Goal: Task Accomplishment & Management: Complete application form

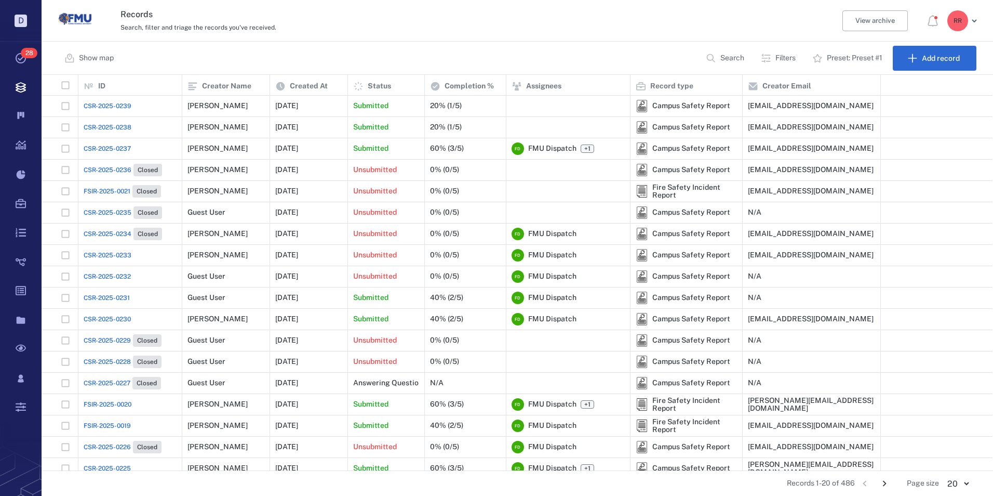
click at [122, 105] on span "CSR-2025-0239" at bounding box center [108, 105] width 48 height 9
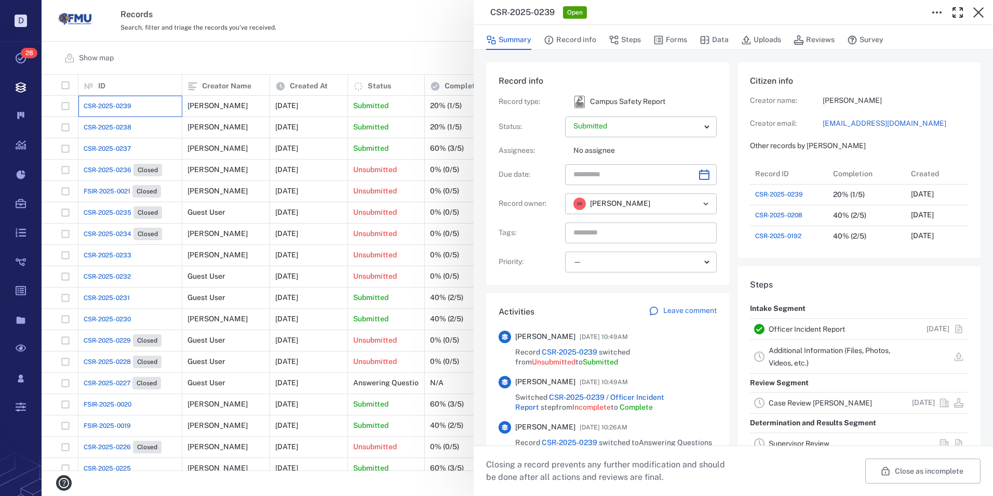
scroll to position [416, 198]
click at [783, 327] on link "Officer Incident Report" at bounding box center [807, 329] width 76 height 8
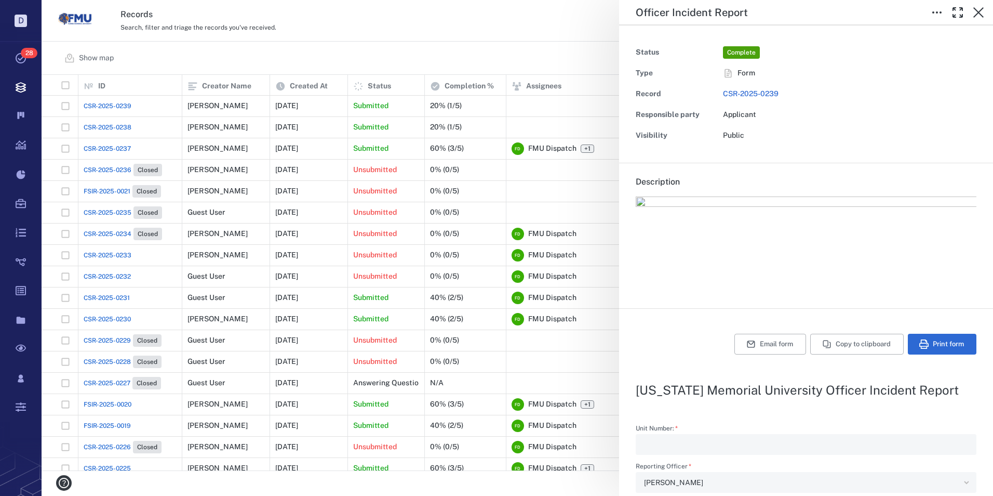
drag, startPoint x: 979, startPoint y: 11, endPoint x: 765, endPoint y: 73, distance: 222.6
click at [979, 11] on icon "button" at bounding box center [978, 12] width 12 height 12
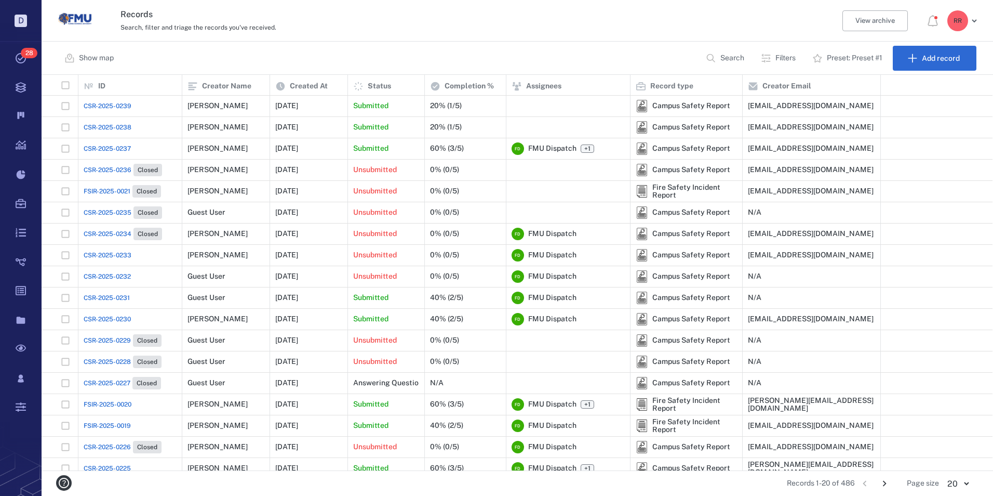
click at [768, 57] on icon "button" at bounding box center [766, 58] width 10 height 10
drag, startPoint x: 768, startPoint y: 57, endPoint x: 722, endPoint y: 41, distance: 49.0
click at [722, 41] on div "Records Search, filter and triage the records you've received. View archive R R" at bounding box center [518, 21] width 952 height 42
click at [108, 104] on span "CSR-2025-0239" at bounding box center [108, 105] width 48 height 9
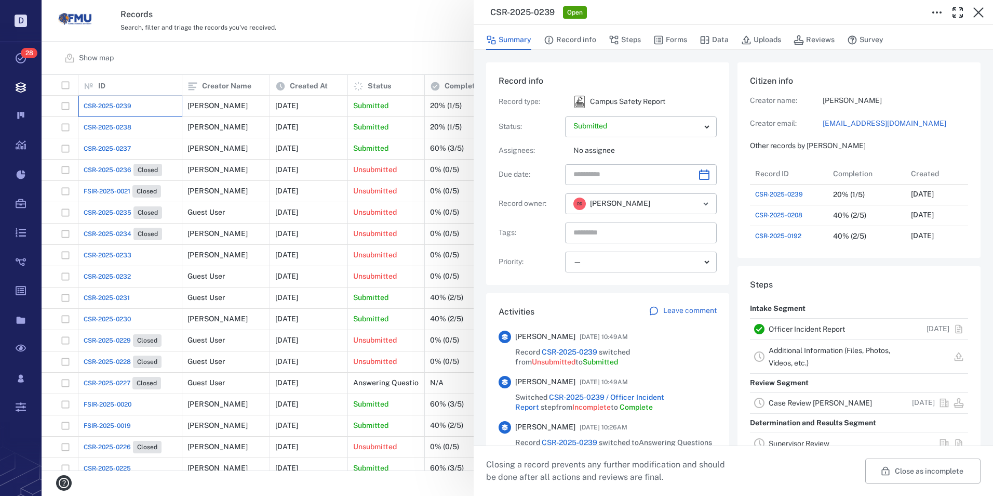
scroll to position [416, 198]
click at [714, 39] on button "Data" at bounding box center [714, 40] width 29 height 20
drag, startPoint x: 714, startPoint y: 39, endPoint x: 673, endPoint y: 68, distance: 49.9
click at [714, 39] on button "Data" at bounding box center [714, 40] width 29 height 20
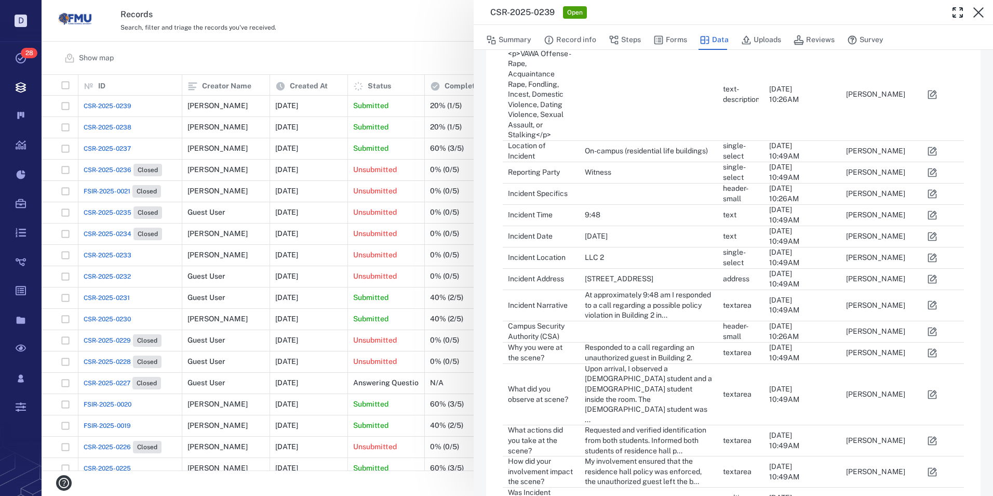
scroll to position [416, 0]
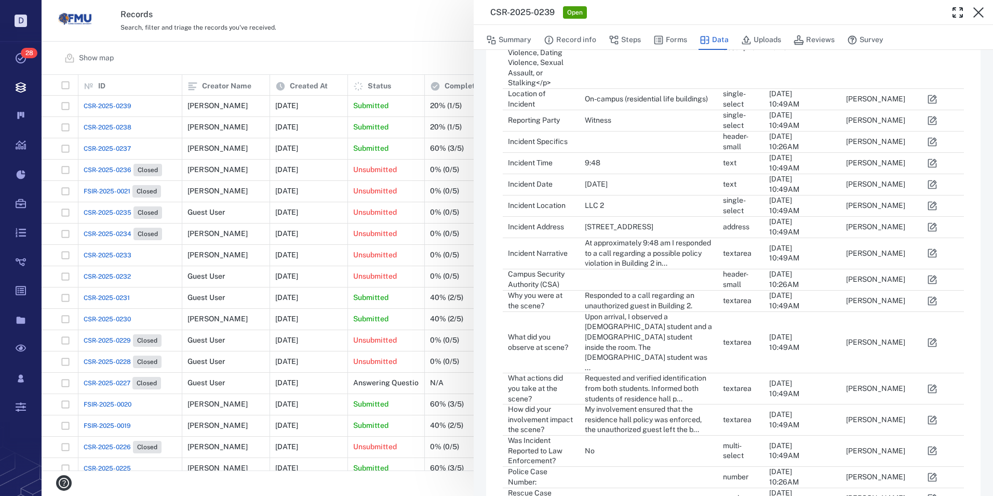
click at [929, 299] on icon "button" at bounding box center [932, 301] width 10 height 10
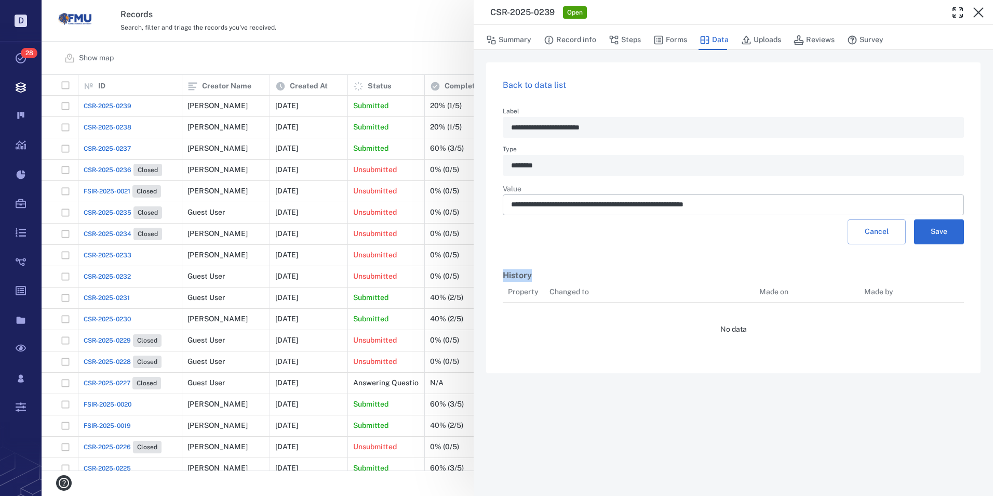
scroll to position [8, 8]
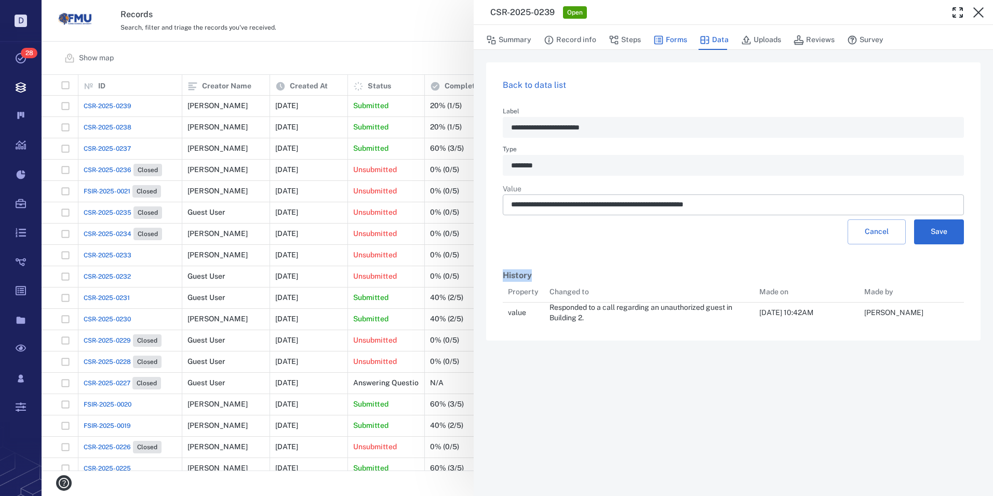
click at [676, 39] on button "Forms" at bounding box center [670, 40] width 34 height 20
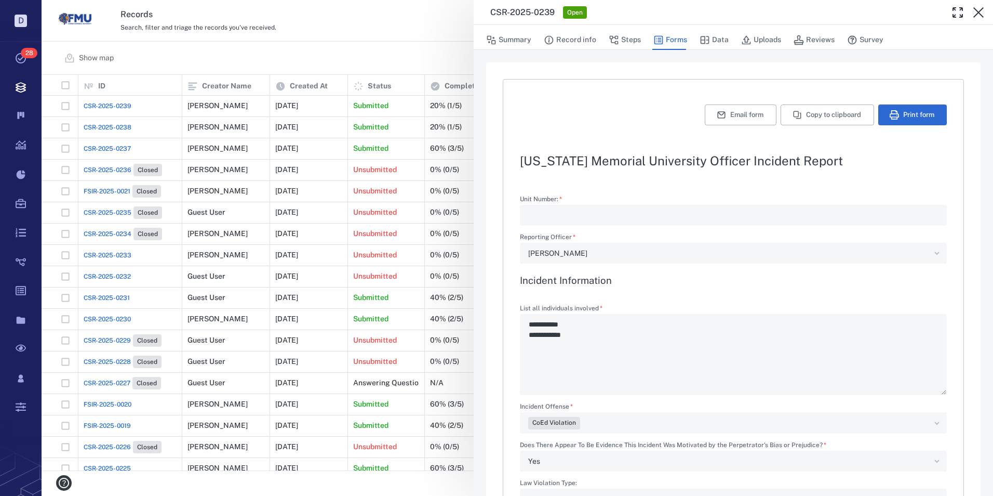
type textarea "*"
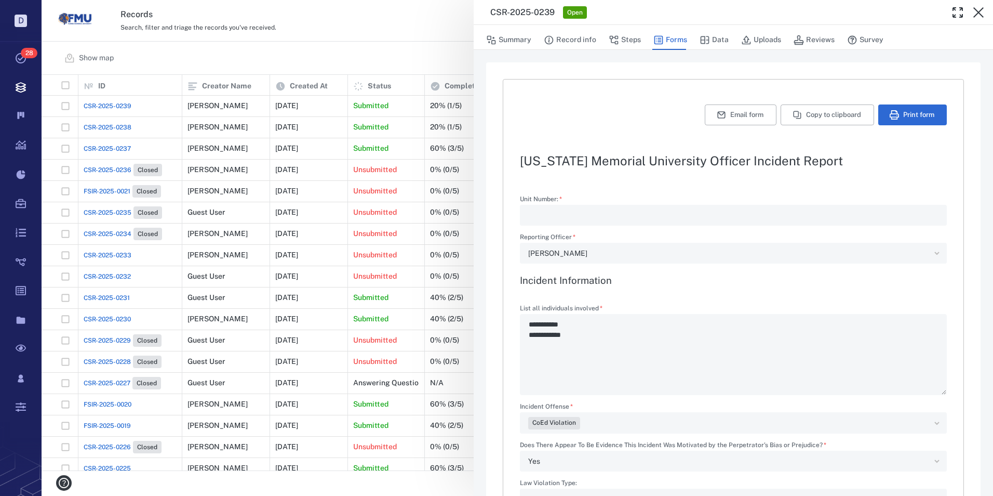
type textarea "*"
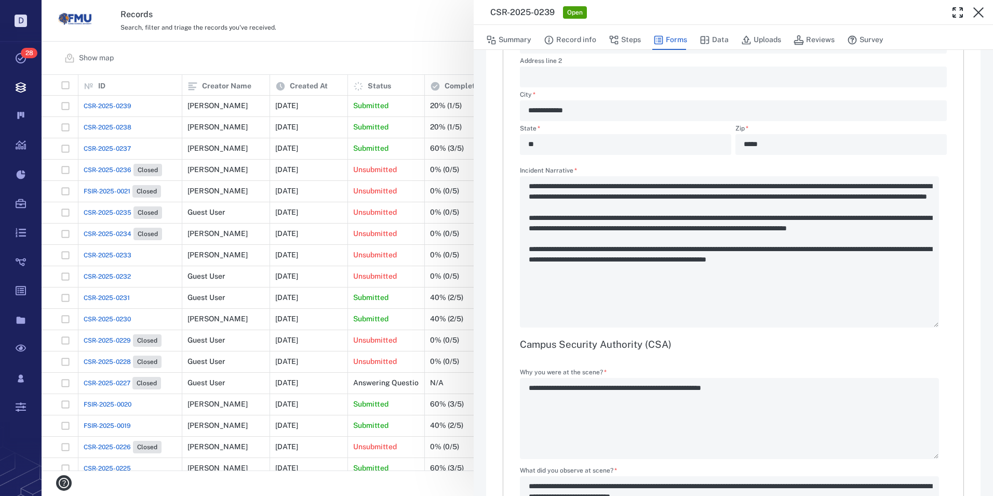
scroll to position [779, 0]
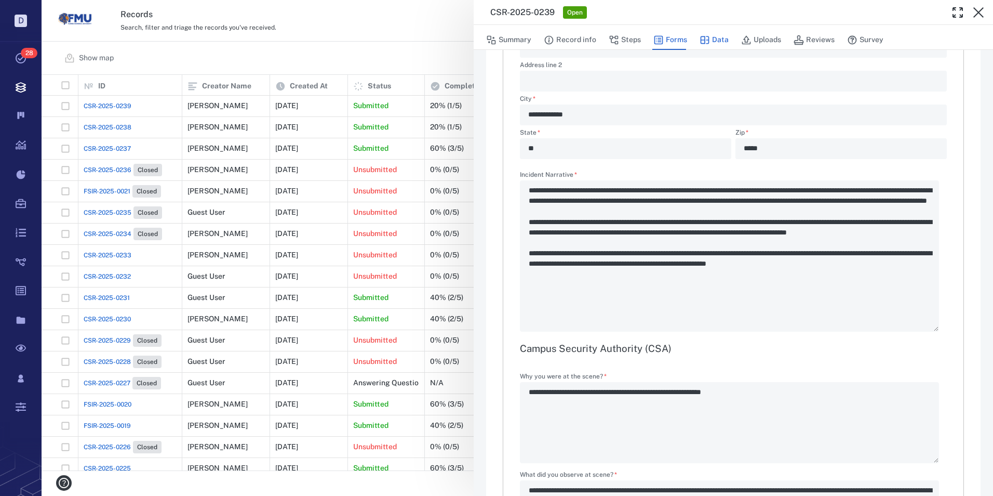
click at [718, 38] on button "Data" at bounding box center [714, 40] width 29 height 20
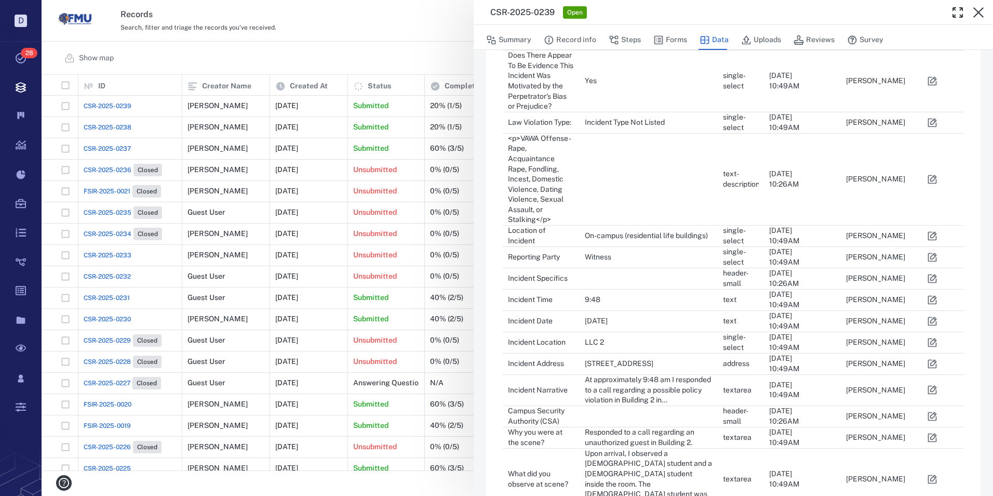
scroll to position [312, 0]
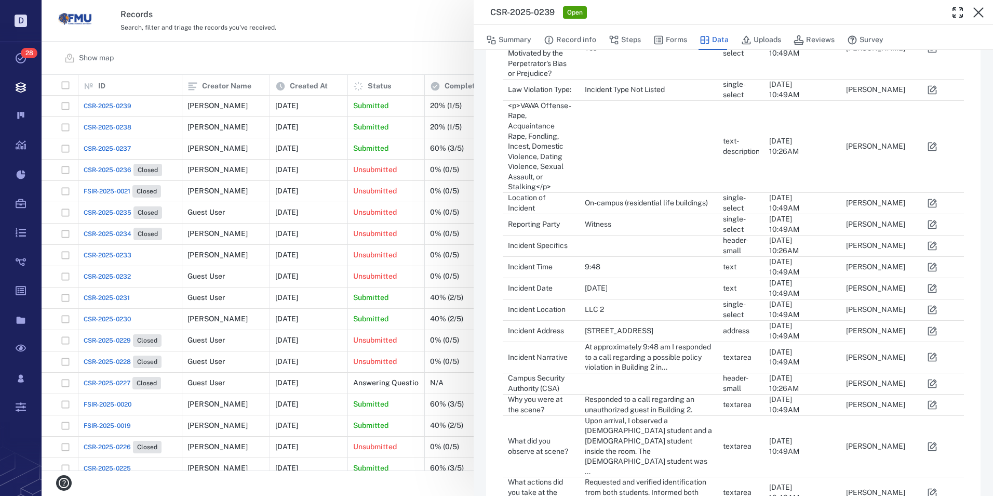
click at [935, 352] on icon "button" at bounding box center [932, 357] width 10 height 10
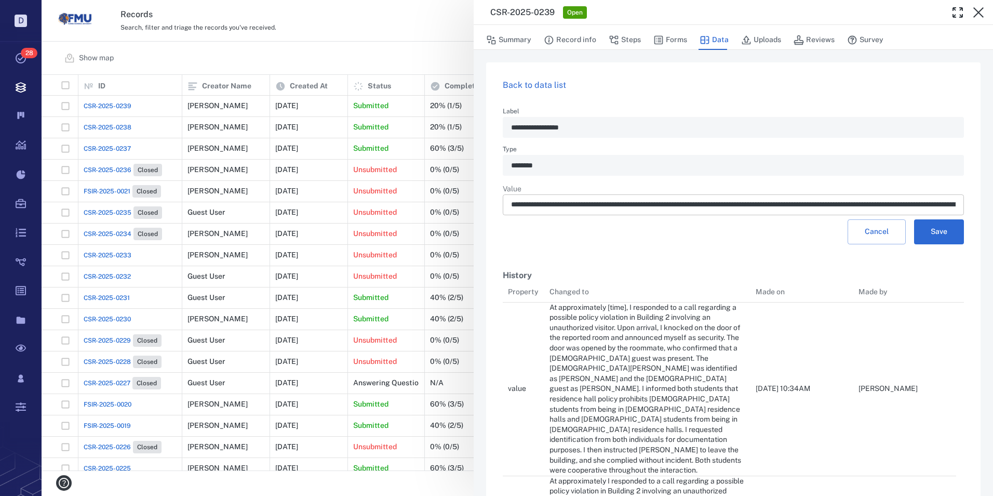
scroll to position [625, 446]
click at [834, 205] on input "**********" at bounding box center [733, 204] width 445 height 21
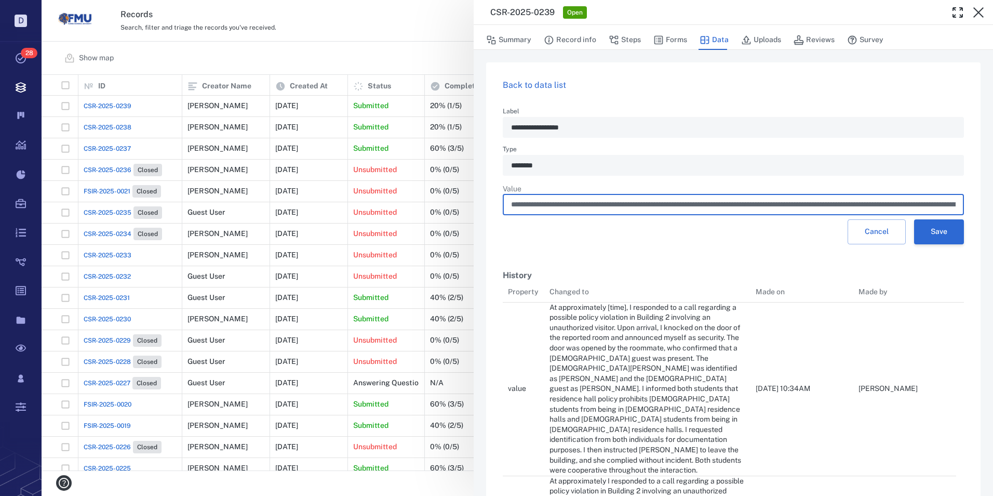
type input "**********"
click at [928, 225] on button "Save" at bounding box center [939, 231] width 50 height 25
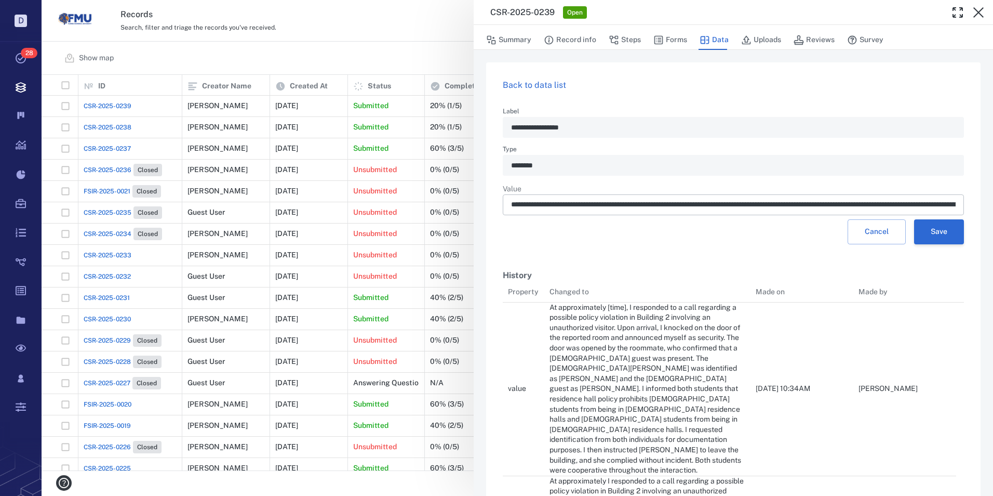
scroll to position [779, 446]
drag, startPoint x: 980, startPoint y: 10, endPoint x: 955, endPoint y: 27, distance: 29.5
click at [980, 10] on icon "button" at bounding box center [978, 12] width 12 height 12
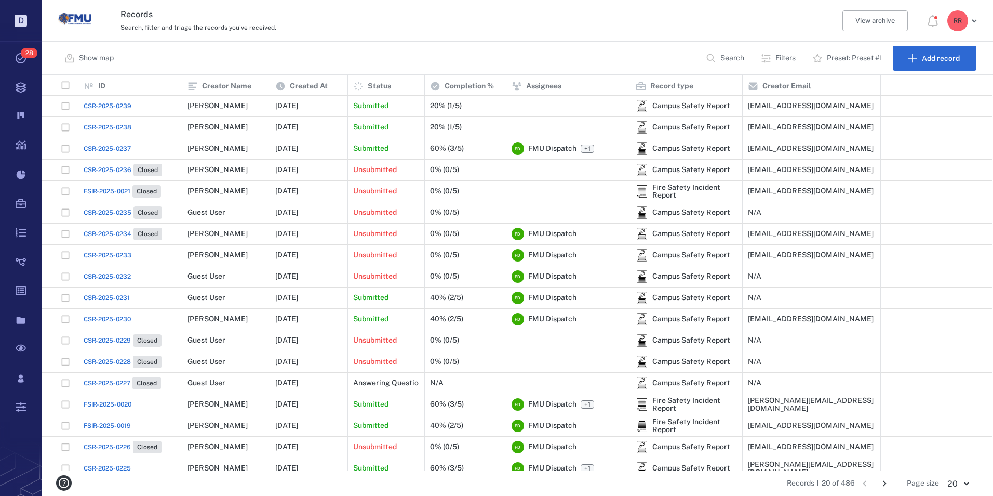
click at [117, 104] on span "CSR-2025-0239" at bounding box center [108, 105] width 48 height 9
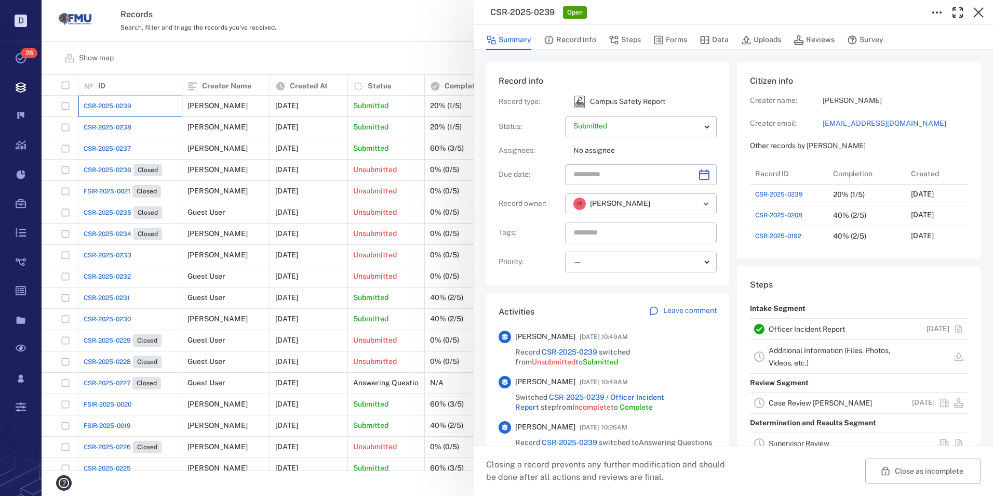
scroll to position [416, 198]
click at [788, 402] on link "Case Review [PERSON_NAME]" at bounding box center [820, 402] width 103 height 8
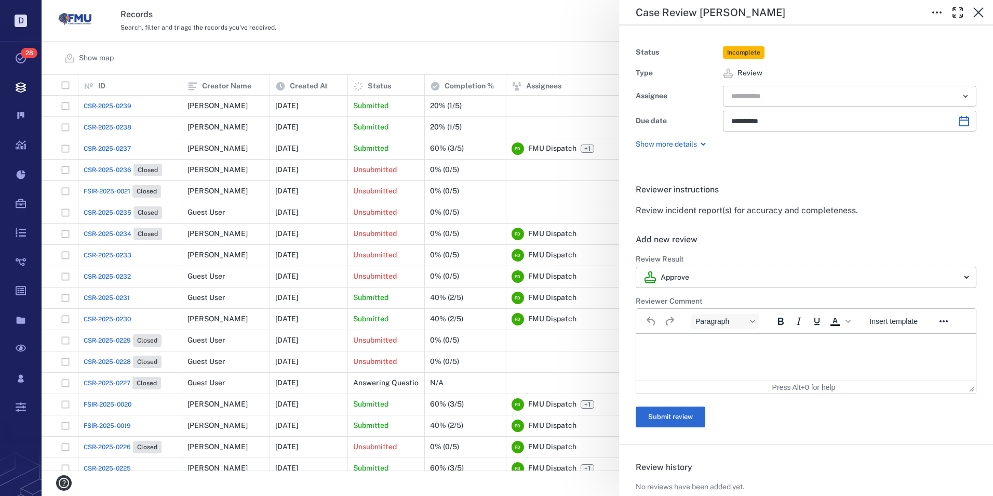
click at [759, 94] on input "text" at bounding box center [837, 96] width 215 height 15
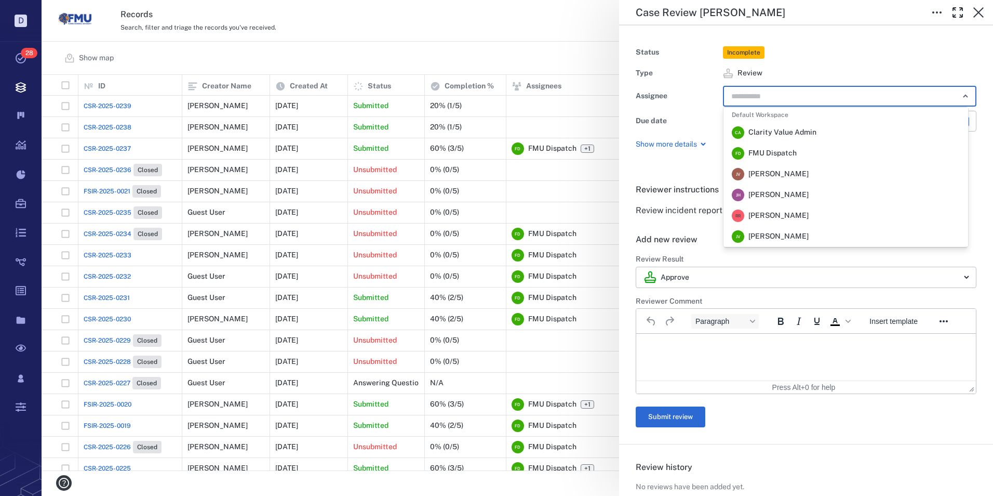
click at [772, 216] on span "[PERSON_NAME]" at bounding box center [779, 215] width 60 height 10
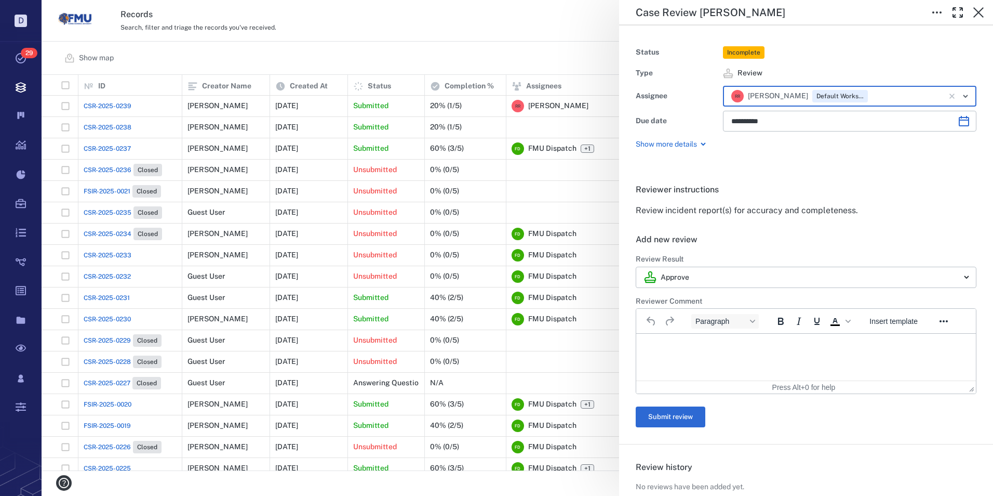
click at [668, 349] on p "Rich Text Area. Press ALT-0 for help." at bounding box center [806, 346] width 322 height 9
click at [676, 417] on button "Submit review" at bounding box center [671, 416] width 70 height 21
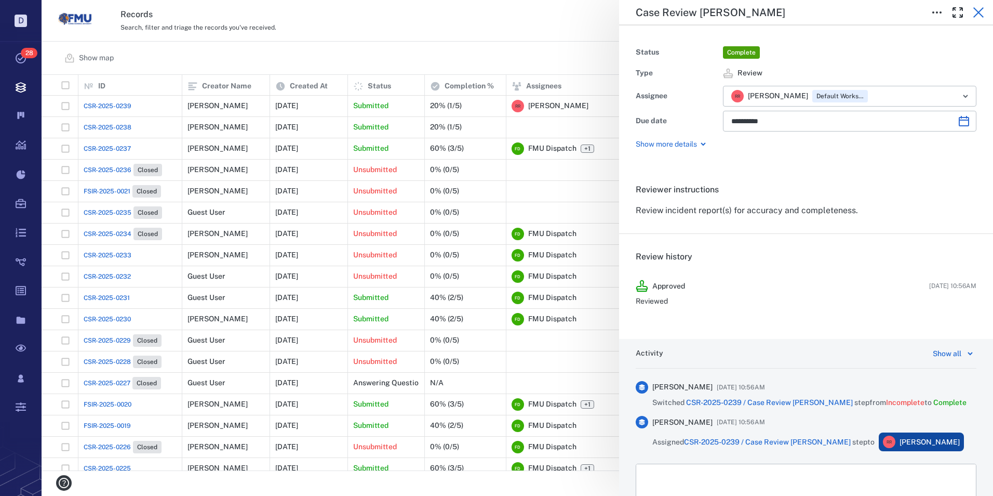
click at [982, 12] on icon "button" at bounding box center [978, 12] width 12 height 12
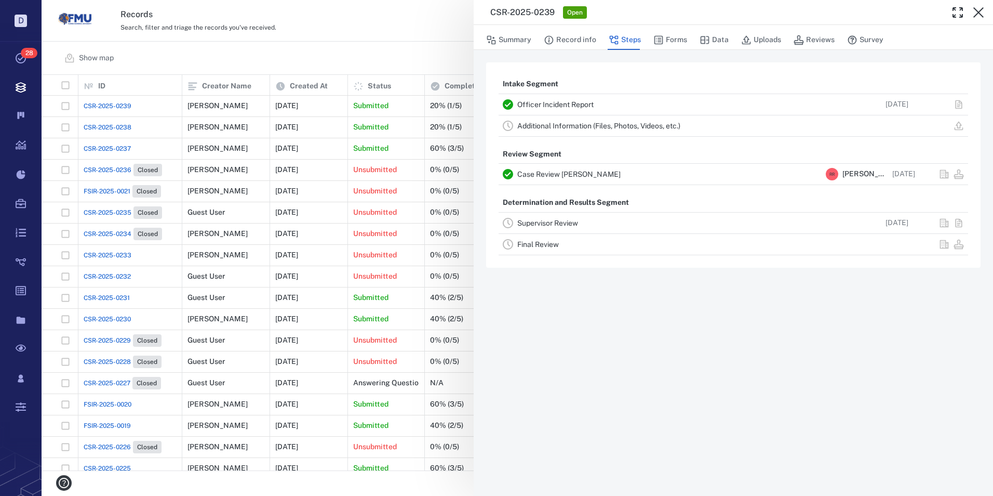
click at [568, 103] on link "Officer Incident Report" at bounding box center [555, 104] width 76 height 8
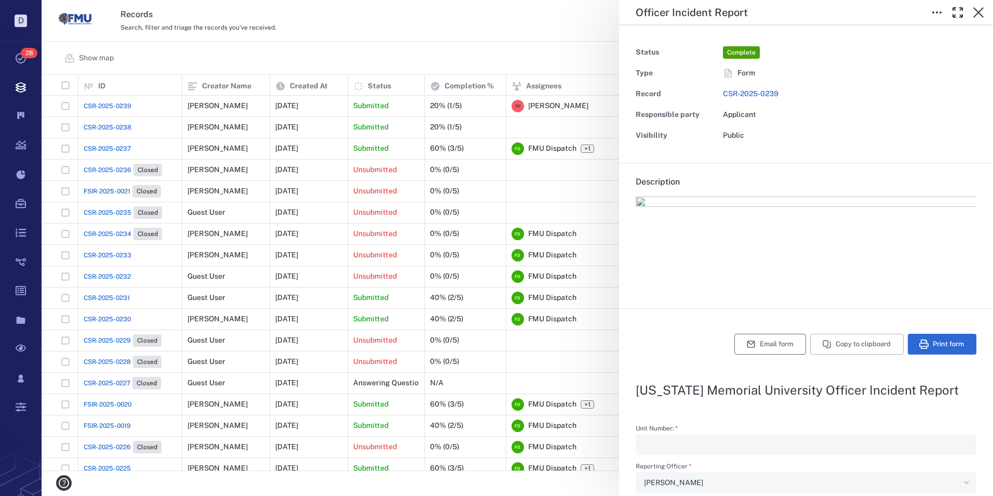
click at [760, 346] on button "Email form" at bounding box center [771, 343] width 72 height 21
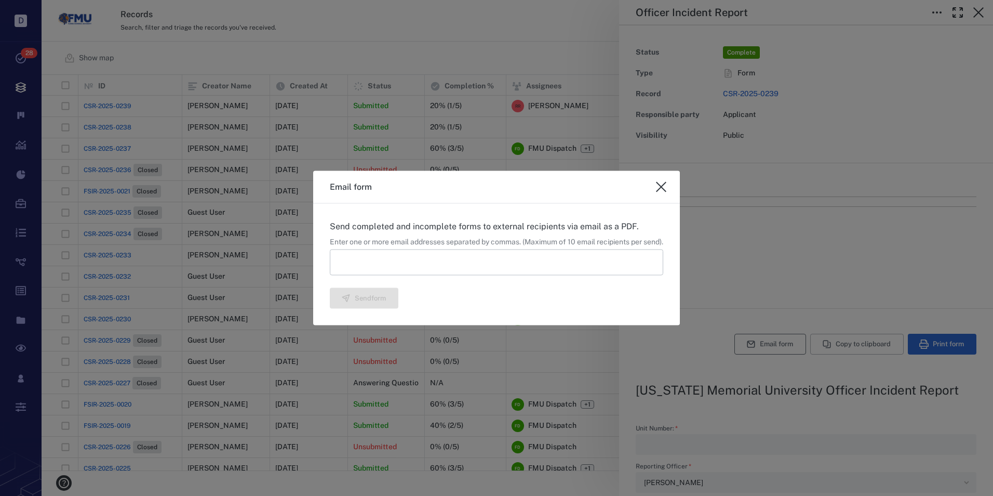
type textarea "*"
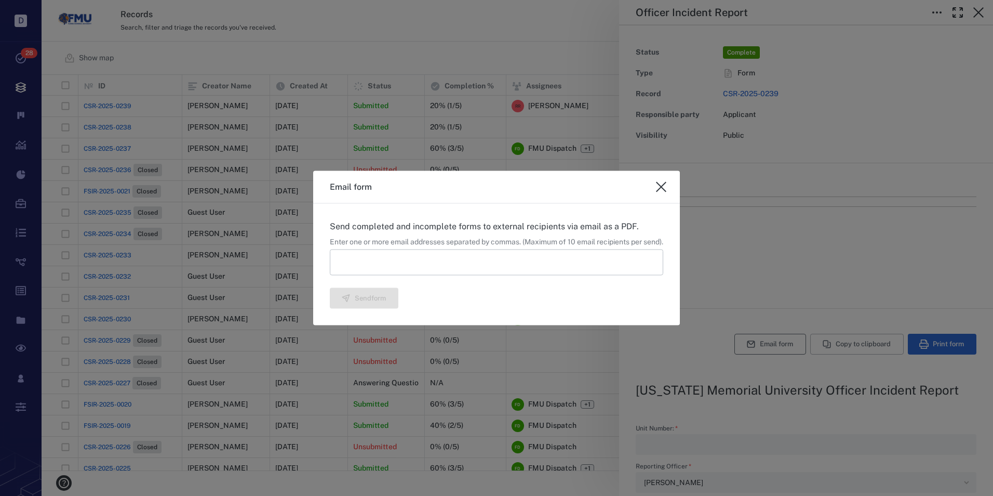
type textarea "*"
click at [358, 262] on input at bounding box center [496, 262] width 333 height 26
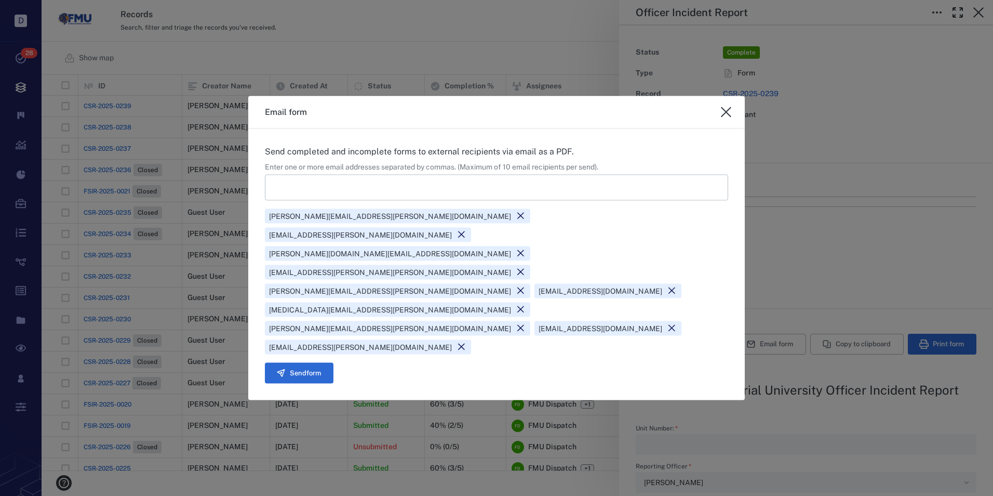
click at [516, 277] on icon at bounding box center [521, 272] width 10 height 10
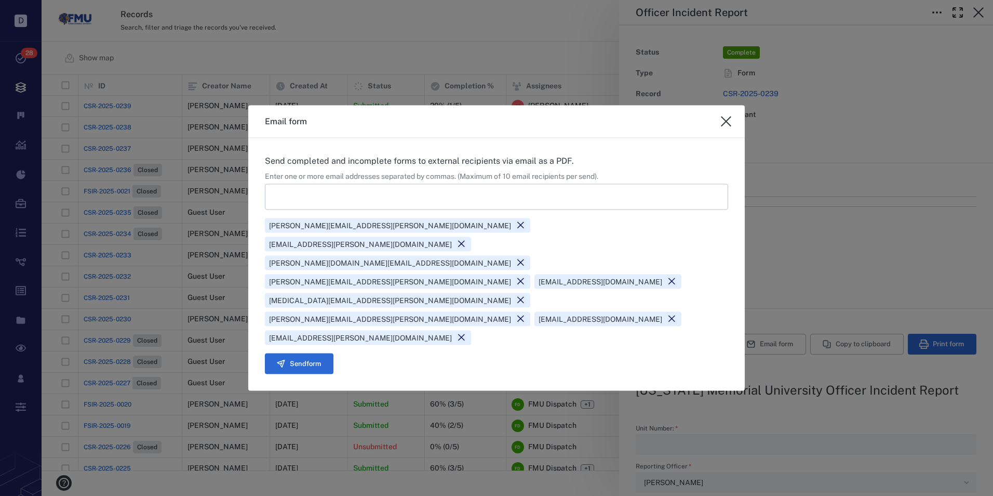
click at [457, 332] on icon at bounding box center [462, 337] width 10 height 10
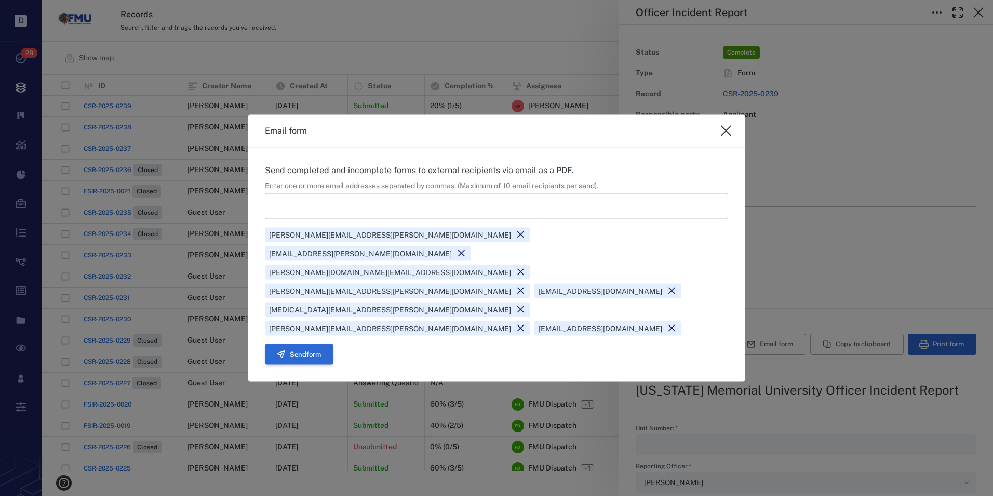
click at [295, 343] on button "Send form" at bounding box center [299, 353] width 69 height 21
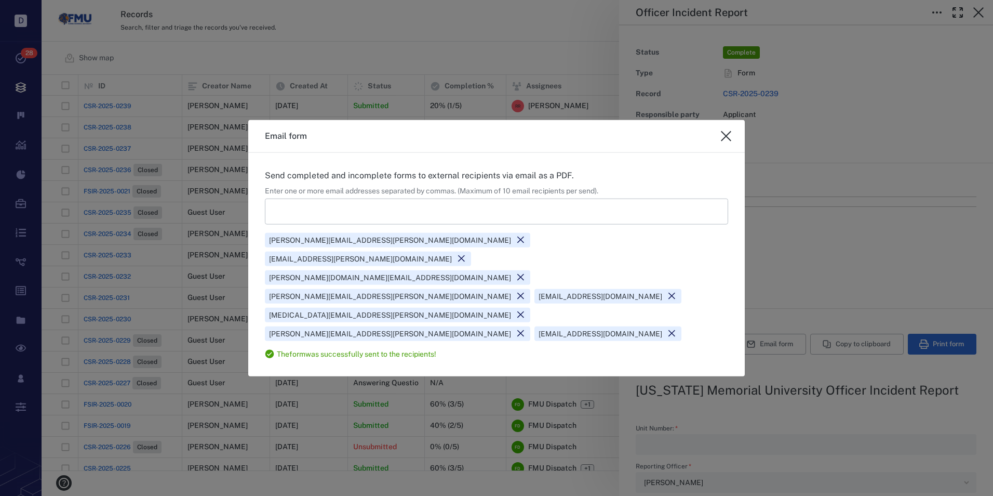
click at [727, 142] on icon "close" at bounding box center [726, 136] width 12 height 12
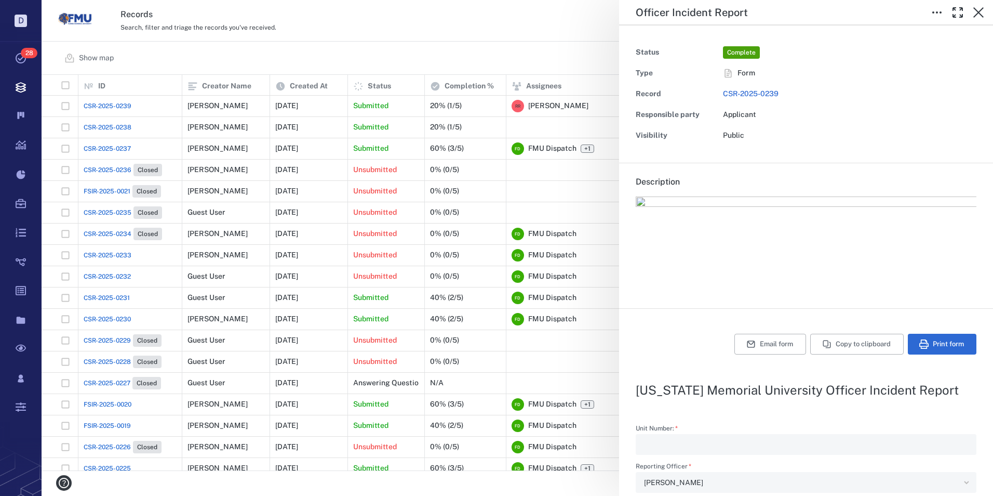
type textarea "*"
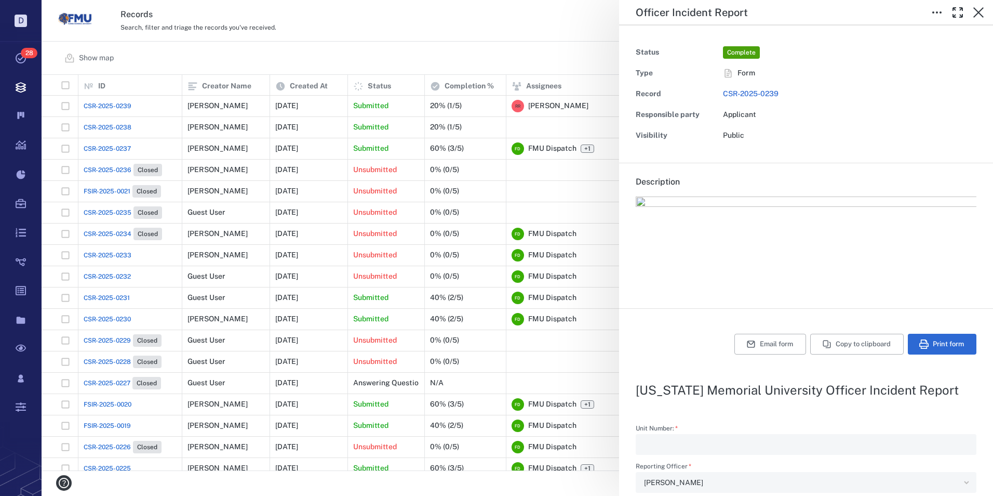
type textarea "*"
